Goal: Information Seeking & Learning: Learn about a topic

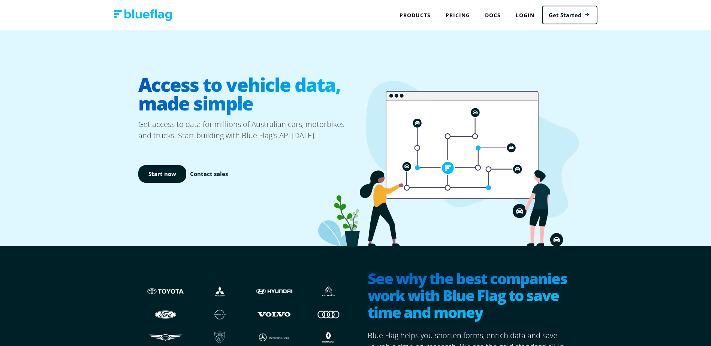
click at [148, 87] on h1 "Access to vehicle data, made simple" at bounding box center [246, 93] width 217 height 49
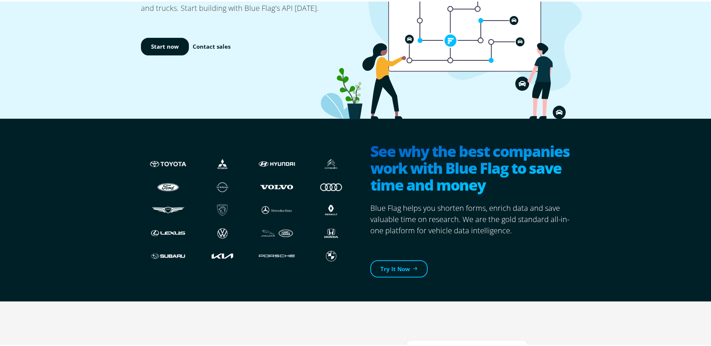
scroll to position [225, 0]
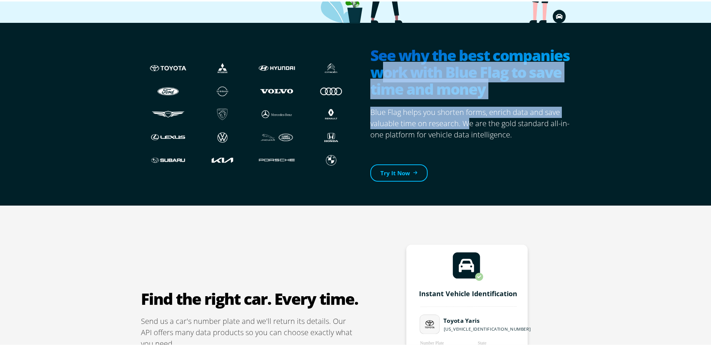
drag, startPoint x: 377, startPoint y: 70, endPoint x: 470, endPoint y: 121, distance: 106.3
click at [470, 121] on section "See why the best companies work with Blue Flag to save time and money Blue Flag…" at bounding box center [466, 112] width 217 height 159
click at [470, 121] on p "Blue Flag helps you shorten forms, enrich data and save valuable time on resear…" at bounding box center [472, 122] width 205 height 34
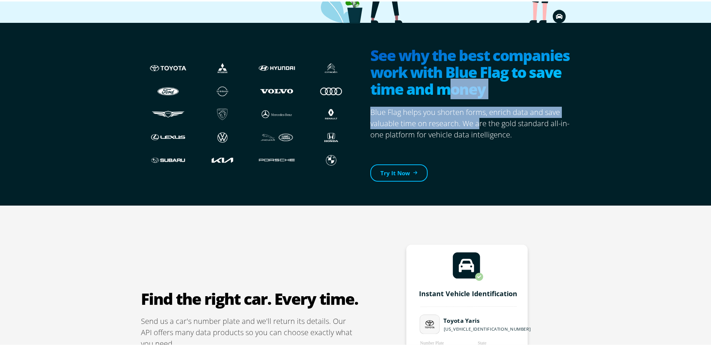
drag, startPoint x: 467, startPoint y: 112, endPoint x: 445, endPoint y: 86, distance: 34.8
click at [445, 86] on section "See why the best companies work with Blue Flag to save time and money Blue Flag…" at bounding box center [466, 112] width 217 height 159
drag, startPoint x: 445, startPoint y: 86, endPoint x: 428, endPoint y: 122, distance: 39.7
click at [442, 84] on h2 "See why the best companies work with Blue Flag to save time and money" at bounding box center [472, 71] width 205 height 52
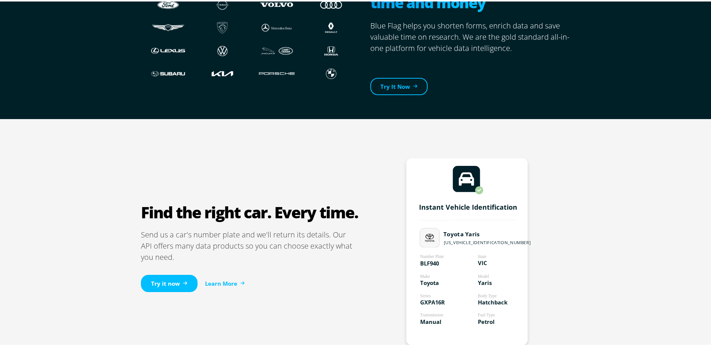
scroll to position [412, 0]
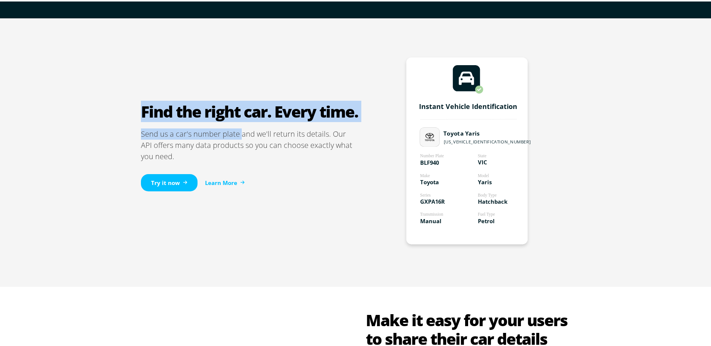
drag, startPoint x: 128, startPoint y: 116, endPoint x: 258, endPoint y: 145, distance: 133.0
click at [258, 145] on div "Find the right car. Every time. Send us a car's number plate and we'll return i…" at bounding box center [358, 151] width 716 height 269
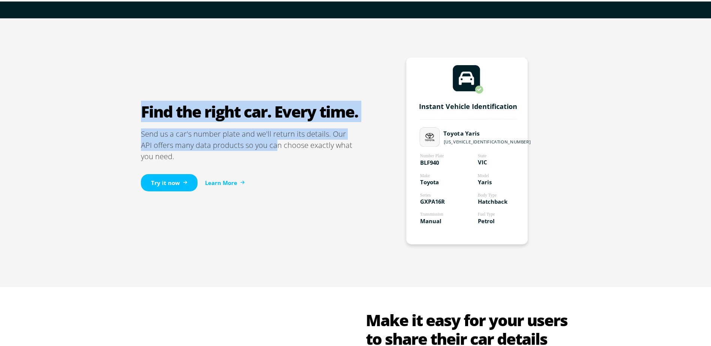
click at [260, 146] on p "Send us a car's number plate and we'll return its details. Our API offers many …" at bounding box center [249, 144] width 217 height 34
click at [178, 103] on h2 "Find the right car. Every time." at bounding box center [249, 110] width 217 height 19
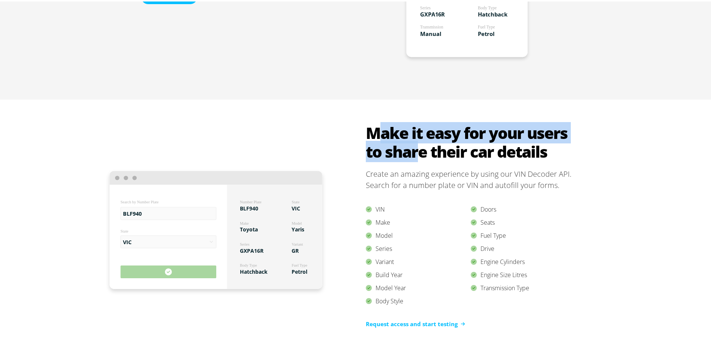
drag, startPoint x: 424, startPoint y: 152, endPoint x: 428, endPoint y: 154, distance: 4.7
click at [428, 154] on h2 "Make it easy for your users to share their car details" at bounding box center [471, 140] width 210 height 37
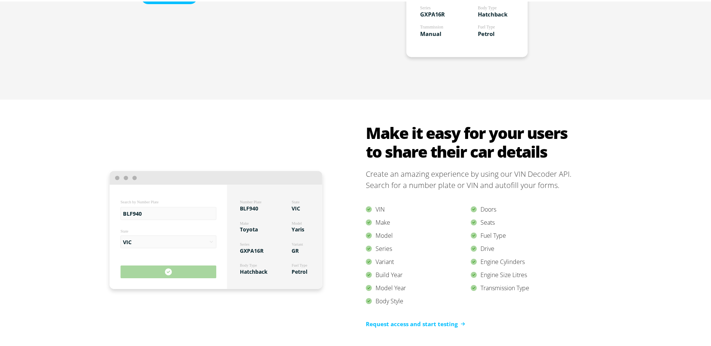
click at [430, 155] on h2 "Make it easy for your users to share their car details" at bounding box center [471, 140] width 210 height 37
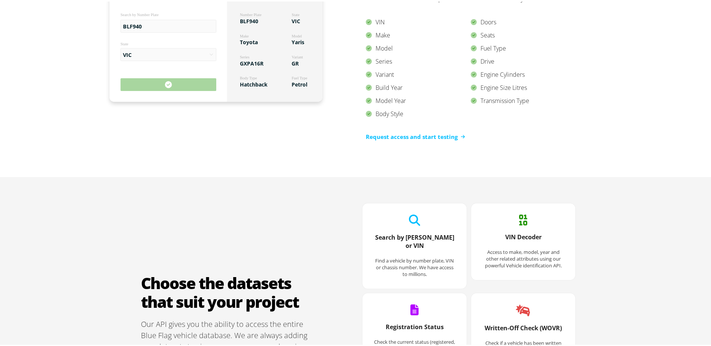
scroll to position [936, 0]
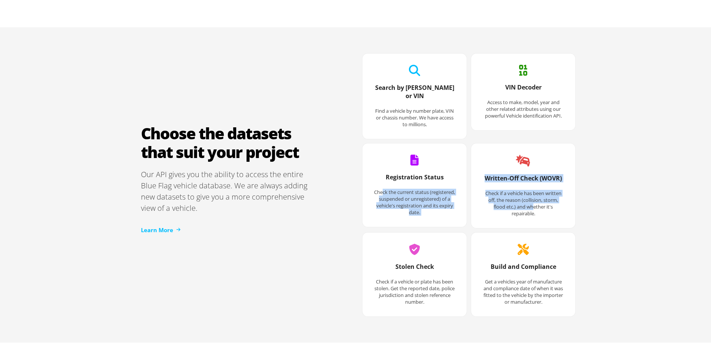
drag, startPoint x: 443, startPoint y: 194, endPoint x: 533, endPoint y: 200, distance: 90.1
click at [533, 200] on div "Search by [PERSON_NAME] or VIN Find a vehicle by number plate, VIN or chassis n…" at bounding box center [466, 183] width 217 height 267
click at [533, 200] on p "Check if a vehicle has been written off, the reason (collision, storm, flood et…" at bounding box center [523, 201] width 82 height 27
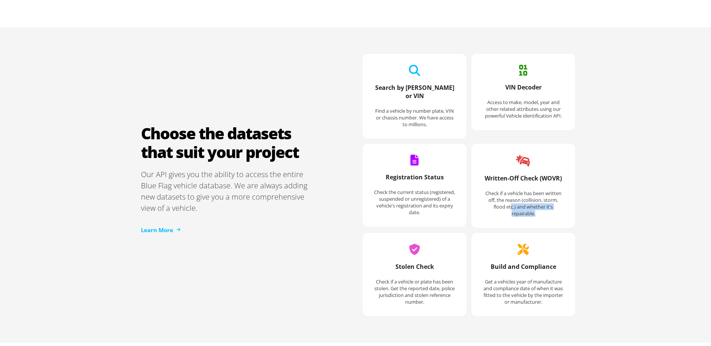
drag, startPoint x: 535, startPoint y: 204, endPoint x: 484, endPoint y: 187, distance: 54.1
click at [484, 188] on p "Check if a vehicle has been written off, the reason (collision, storm, flood et…" at bounding box center [523, 201] width 82 height 27
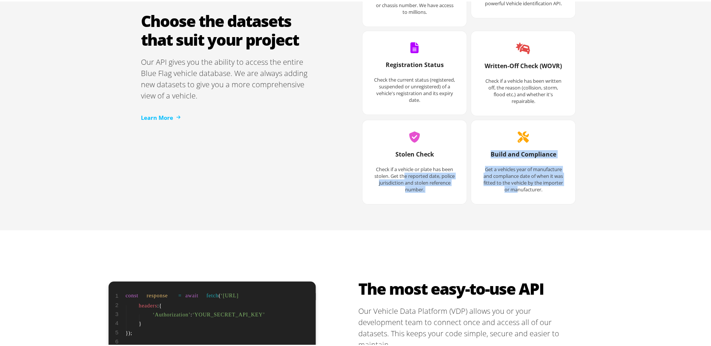
drag, startPoint x: 408, startPoint y: 169, endPoint x: 509, endPoint y: 185, distance: 102.8
click at [524, 184] on div "Search by [PERSON_NAME] or VIN Find a vehicle by number plate, VIN or chassis n…" at bounding box center [466, 70] width 217 height 267
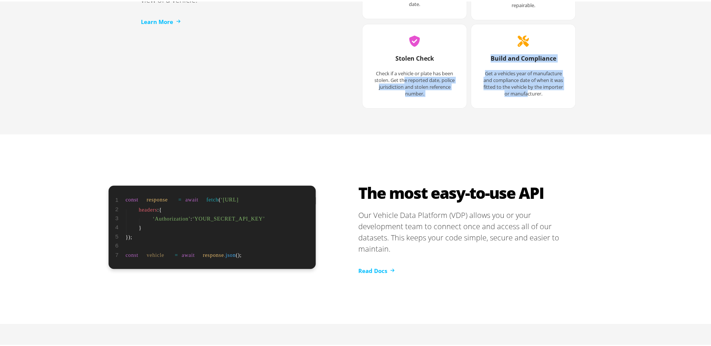
scroll to position [1199, 0]
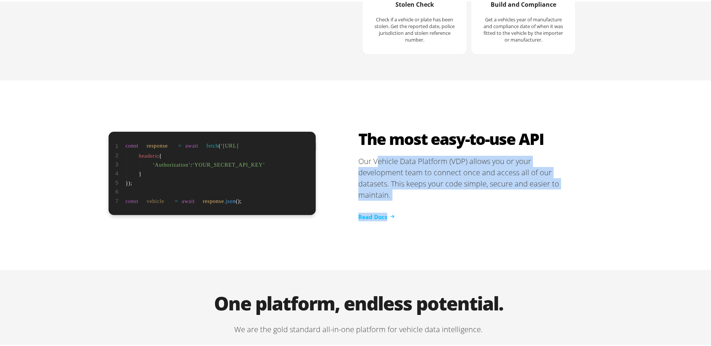
drag, startPoint x: 403, startPoint y: 165, endPoint x: 544, endPoint y: 186, distance: 143.2
click at [544, 186] on section "The most easy-to-use API Our Vehicle Data Platform (VDP) allows you or your dev…" at bounding box center [466, 174] width 217 height 92
click at [545, 199] on div "Read Docs" at bounding box center [466, 209] width 217 height 21
drag, startPoint x: 533, startPoint y: 181, endPoint x: 412, endPoint y: 154, distance: 124.4
click at [412, 154] on section "The most easy-to-use API Our Vehicle Data Platform (VDP) allows you or your dev…" at bounding box center [466, 174] width 217 height 92
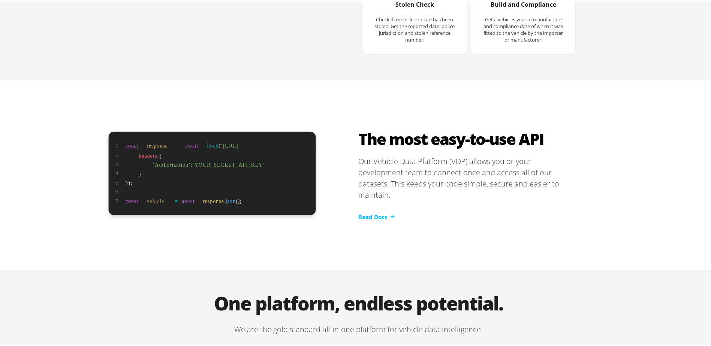
drag, startPoint x: 412, startPoint y: 154, endPoint x: 397, endPoint y: 145, distance: 17.0
click at [397, 147] on section "The most easy-to-use API Our Vehicle Data Platform (VDP) allows you or your dev…" at bounding box center [466, 174] width 217 height 92
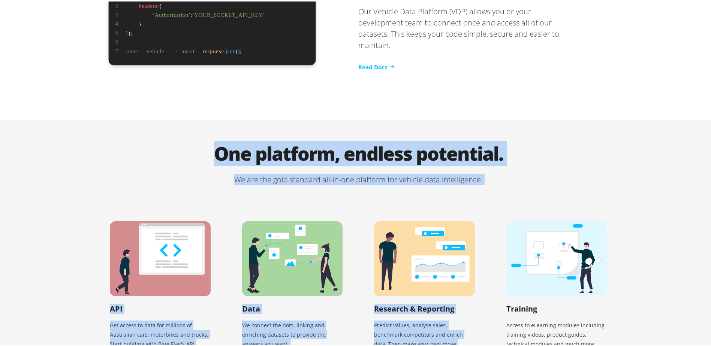
drag, startPoint x: 197, startPoint y: 131, endPoint x: 511, endPoint y: 181, distance: 318.2
click at [511, 181] on div "One platform, endless potential. We are the gold standard all-in-one platform f…" at bounding box center [358, 263] width 543 height 289
click at [511, 184] on div "API Get access to data for millions of Australian cars, motorbikes and trucks. …" at bounding box center [358, 296] width 528 height 224
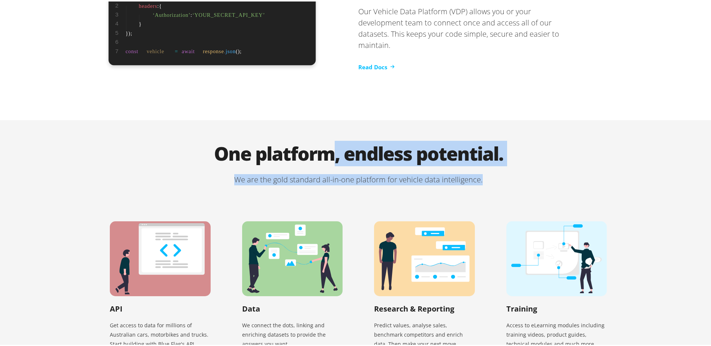
drag, startPoint x: 389, startPoint y: 164, endPoint x: 221, endPoint y: 141, distance: 170.1
click at [221, 143] on div "One platform, endless potential. We are the gold standard all-in-one platform f…" at bounding box center [358, 163] width 528 height 41
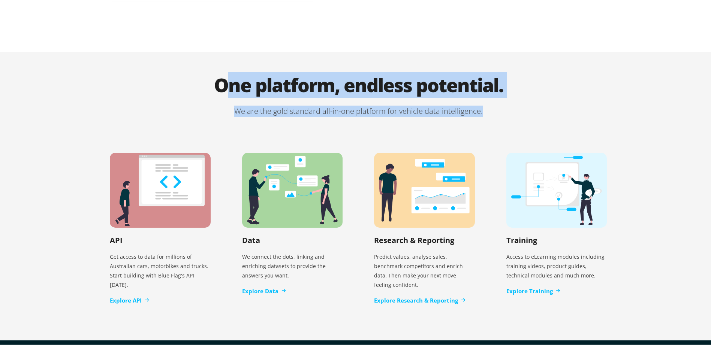
scroll to position [1498, 0]
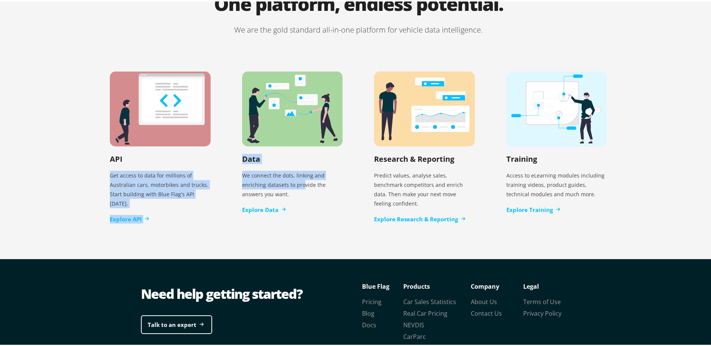
drag, startPoint x: 132, startPoint y: 168, endPoint x: 299, endPoint y: 176, distance: 167.6
click at [299, 176] on div "API Get access to data for millions of Australian cars, motorbikes and trucks. …" at bounding box center [358, 146] width 528 height 224
drag, startPoint x: 299, startPoint y: 176, endPoint x: 286, endPoint y: 177, distance: 13.5
click at [299, 176] on p "We connect the dots, linking and enriching datasets to provide the answers you …" at bounding box center [292, 183] width 101 height 34
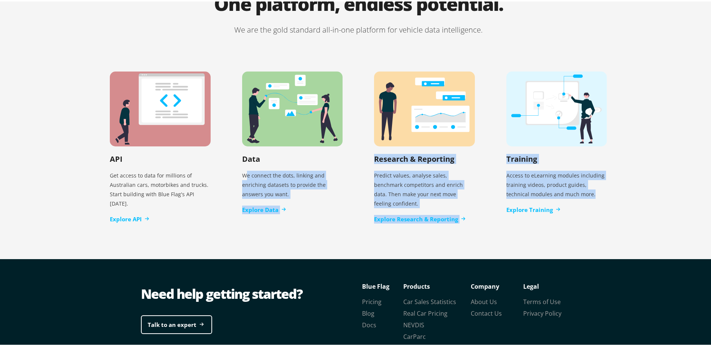
drag, startPoint x: 240, startPoint y: 168, endPoint x: 581, endPoint y: 186, distance: 340.6
click at [581, 186] on div "API Get access to data for millions of Australian cars, motorbikes and trucks. …" at bounding box center [358, 146] width 528 height 224
click at [581, 186] on p "Access to eLearning modules including training videos, product guides, technica…" at bounding box center [556, 183] width 101 height 34
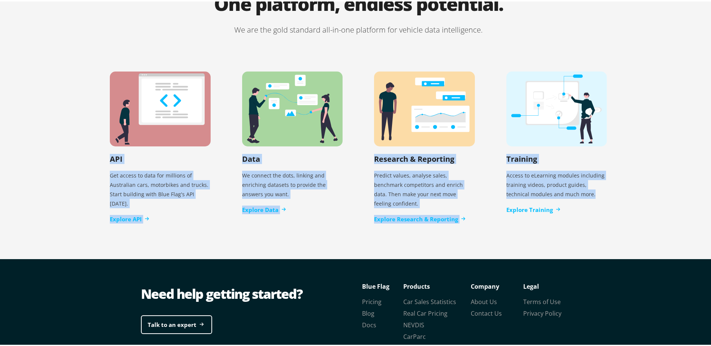
drag, startPoint x: 580, startPoint y: 186, endPoint x: 42, endPoint y: 64, distance: 552.2
click at [42, 64] on div "One platform, endless potential. We are the gold standard all-in-one platform f…" at bounding box center [358, 113] width 716 height 289
drag, startPoint x: 42, startPoint y: 64, endPoint x: 83, endPoint y: 100, distance: 54.7
click at [49, 86] on div "One platform, endless potential. We are the gold standard all-in-one platform f…" at bounding box center [358, 113] width 716 height 289
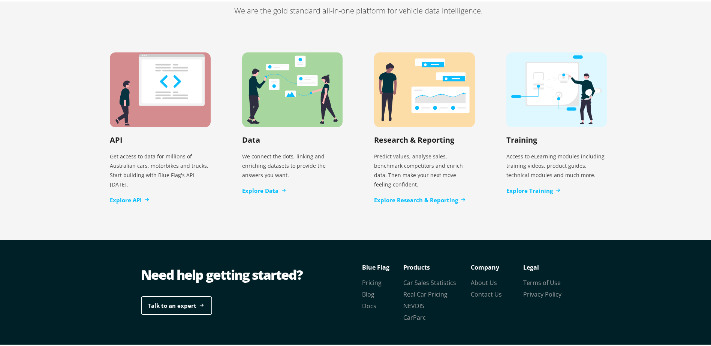
scroll to position [1527, 0]
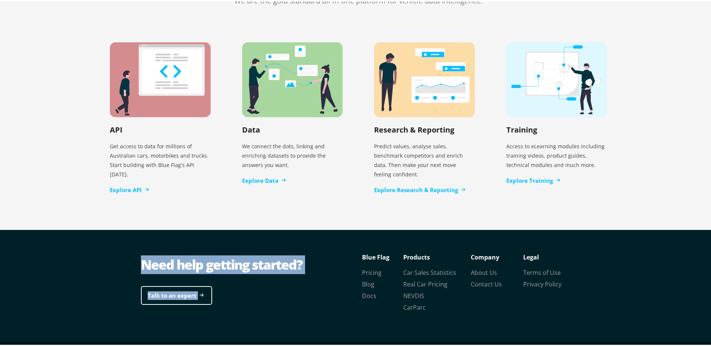
drag, startPoint x: 140, startPoint y: 242, endPoint x: 628, endPoint y: 279, distance: 489.4
click at [628, 279] on div "Need help getting started? Talk to an expert Legal Terms of Use Privacy Policy …" at bounding box center [358, 284] width 716 height 112
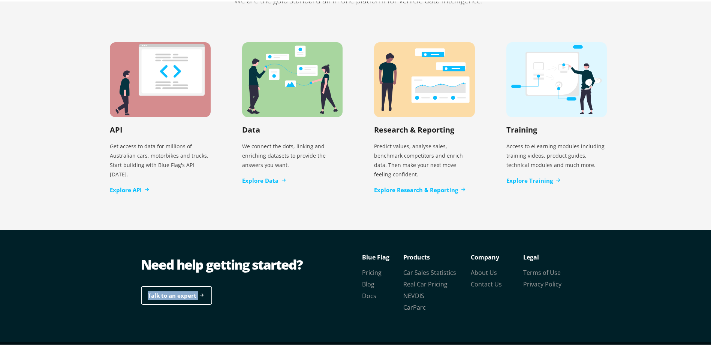
drag, startPoint x: 518, startPoint y: 268, endPoint x: 348, endPoint y: 238, distance: 173.4
click at [348, 238] on div "Need help getting started? Talk to an expert Legal Terms of Use Privacy Policy …" at bounding box center [358, 284] width 716 height 112
click at [348, 254] on div "Need help getting started?" at bounding box center [249, 263] width 217 height 19
drag, startPoint x: 369, startPoint y: 234, endPoint x: 632, endPoint y: 274, distance: 265.5
click at [632, 274] on div "Need help getting started? Talk to an expert Legal Terms of Use Privacy Policy …" at bounding box center [358, 284] width 716 height 112
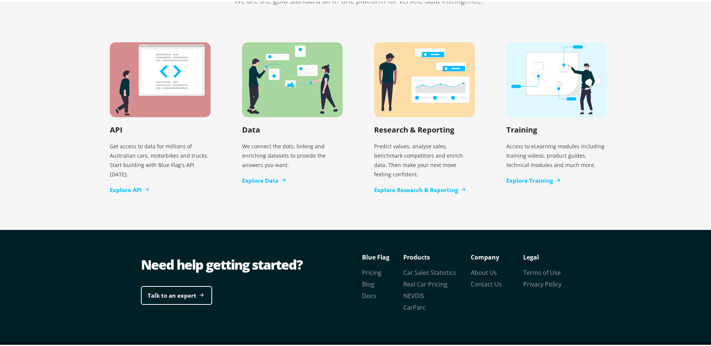
click at [632, 274] on div "Need help getting started? Talk to an expert Legal Terms of Use Privacy Policy …" at bounding box center [358, 284] width 716 height 112
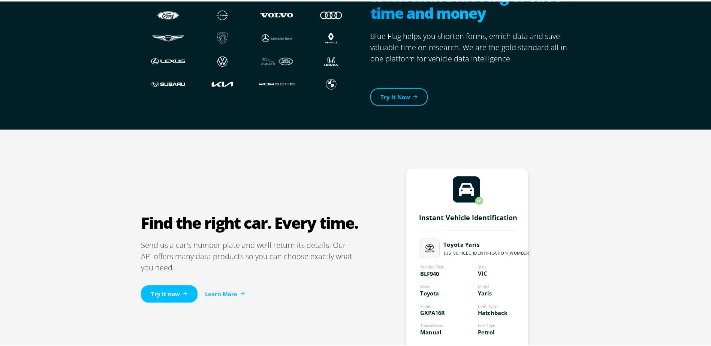
scroll to position [0, 0]
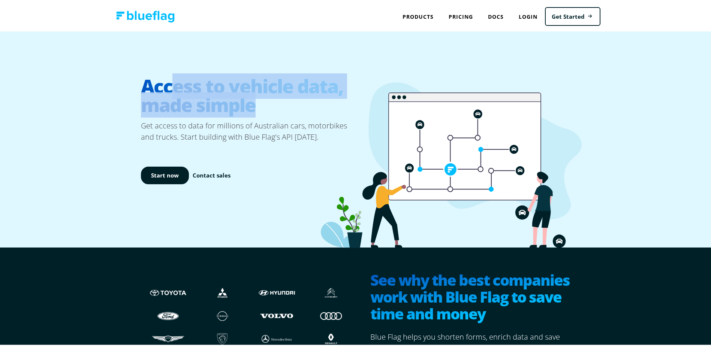
drag, startPoint x: 197, startPoint y: 84, endPoint x: 270, endPoint y: 103, distance: 76.0
click at [270, 103] on h1 "Access to vehicle data, made simple" at bounding box center [249, 93] width 217 height 49
drag, startPoint x: 270, startPoint y: 103, endPoint x: 128, endPoint y: 78, distance: 143.8
click at [129, 78] on div "Access to vehicle data, made simple Get access to data for millions of Australi…" at bounding box center [358, 138] width 716 height 216
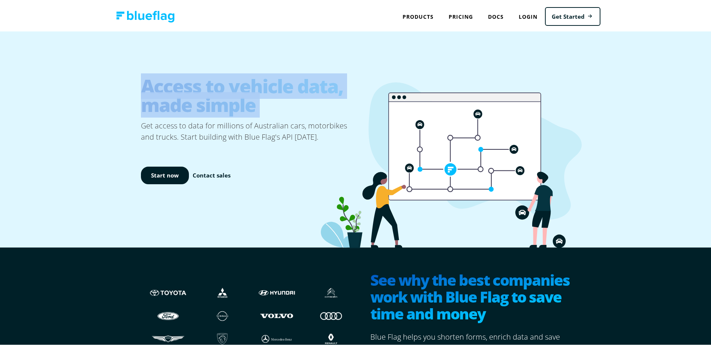
click at [128, 78] on div "Access to vehicle data, made simple Get access to data for millions of Australi…" at bounding box center [358, 138] width 716 height 216
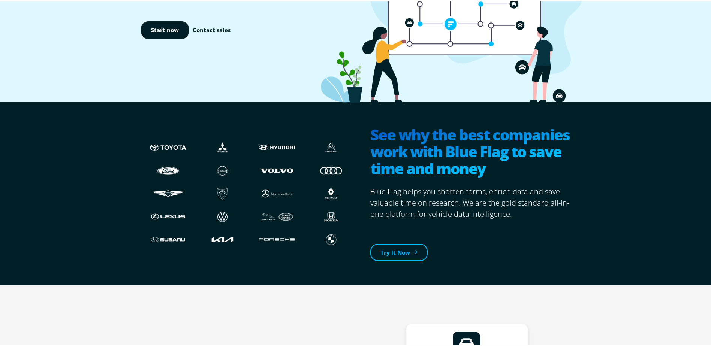
scroll to position [187, 0]
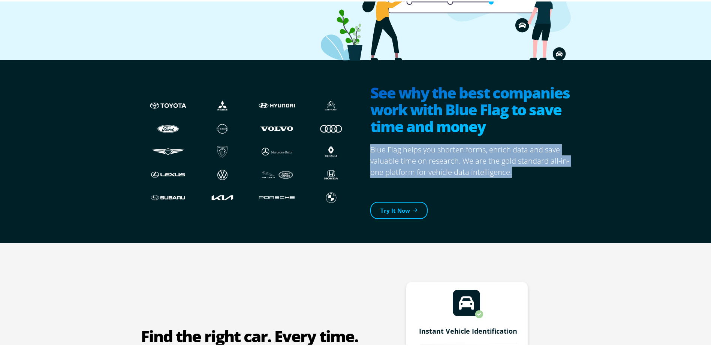
drag, startPoint x: 364, startPoint y: 147, endPoint x: 528, endPoint y: 176, distance: 166.6
click at [528, 176] on section "See why the best companies work with Blue Flag to save time and money Blue Flag…" at bounding box center [466, 150] width 217 height 159
click at [528, 176] on div "Try It Now" at bounding box center [472, 197] width 205 height 42
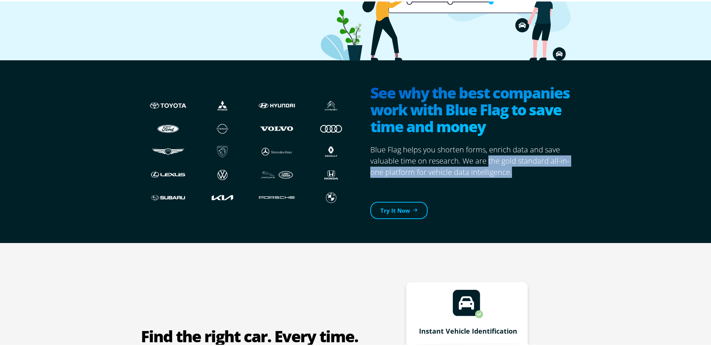
drag, startPoint x: 526, startPoint y: 174, endPoint x: 482, endPoint y: 158, distance: 47.3
click at [482, 158] on p "Blue Flag helps you shorten forms, enrich data and save valuable time on resear…" at bounding box center [472, 160] width 205 height 34
drag, startPoint x: 482, startPoint y: 158, endPoint x: 478, endPoint y: 160, distance: 4.1
click at [481, 158] on p "Blue Flag helps you shorten forms, enrich data and save valuable time on resear…" at bounding box center [472, 160] width 205 height 34
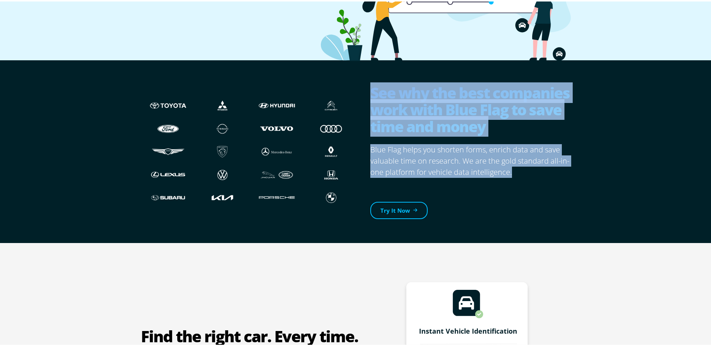
drag, startPoint x: 369, startPoint y: 90, endPoint x: 530, endPoint y: 171, distance: 179.6
click at [530, 171] on section "See why the best companies work with Blue Flag to save time and money Blue Flag…" at bounding box center [466, 150] width 217 height 159
drag, startPoint x: 530, startPoint y: 171, endPoint x: 523, endPoint y: 163, distance: 10.1
click at [530, 171] on p "Blue Flag helps you shorten forms, enrich data and save valuable time on resear…" at bounding box center [472, 160] width 205 height 34
